Goal: Transaction & Acquisition: Subscribe to service/newsletter

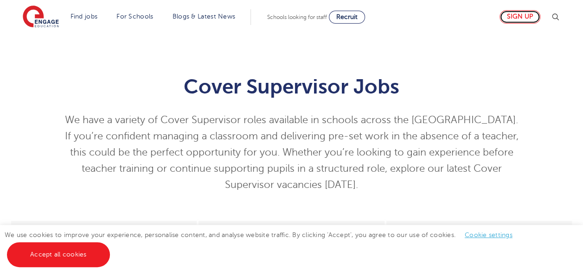
click at [519, 17] on link "Sign up" at bounding box center [519, 16] width 41 height 13
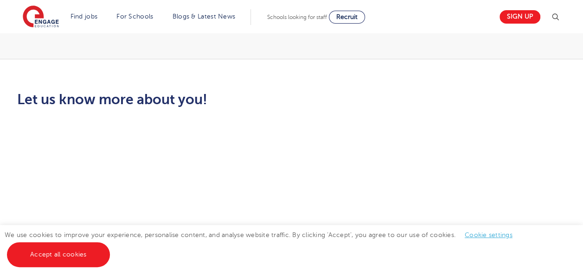
scroll to position [230, 0]
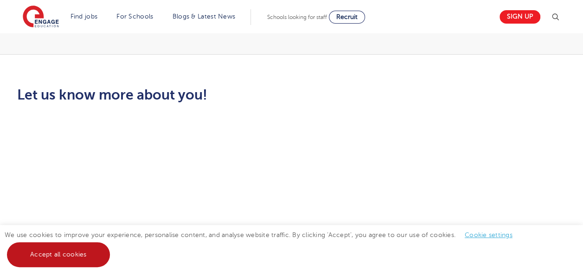
click at [61, 263] on link "Accept all cookies" at bounding box center [58, 254] width 103 height 25
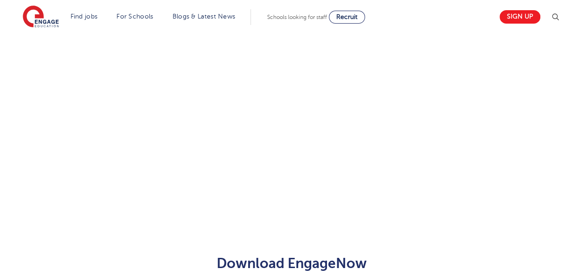
scroll to position [254, 0]
